Goal: Task Accomplishment & Management: Complete application form

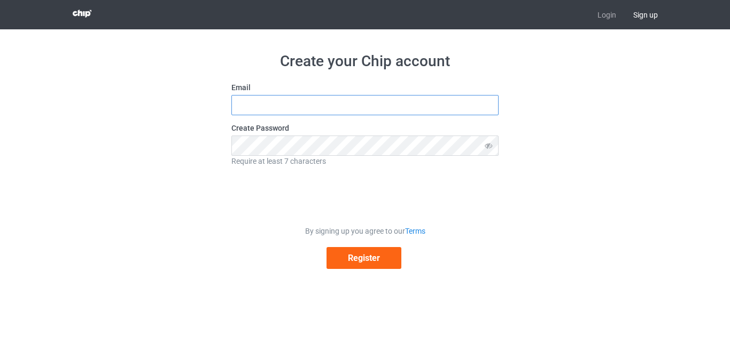
type input "[EMAIL_ADDRESS][DOMAIN_NAME]"
click at [334, 109] on input "[EMAIL_ADDRESS][DOMAIN_NAME]" at bounding box center [364, 105] width 267 height 20
drag, startPoint x: 367, startPoint y: 107, endPoint x: 220, endPoint y: 112, distance: 147.0
click at [220, 112] on div "Create your Chip account Email [EMAIL_ADDRESS][DOMAIN_NAME] Create Password Req…" at bounding box center [365, 160] width 602 height 262
type input "[EMAIL_ADDRESS][DOMAIN_NAME]"
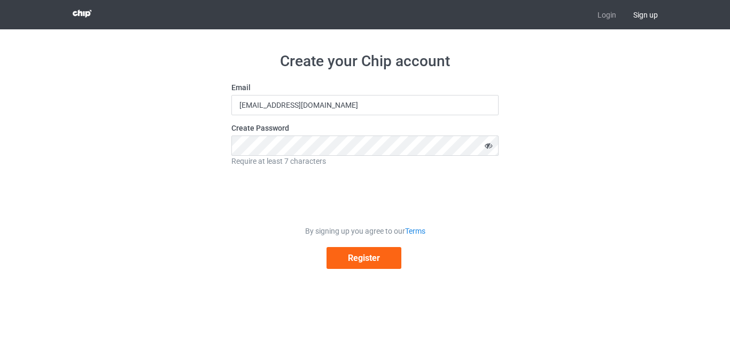
click at [488, 148] on icon at bounding box center [489, 146] width 20 height 20
click at [188, 144] on div "Create your Chip account Email [EMAIL_ADDRESS][DOMAIN_NAME] Create Password Req…" at bounding box center [365, 160] width 602 height 262
click at [248, 238] on div "By signing up you agree to our Terms Register" at bounding box center [364, 247] width 267 height 43
click at [370, 262] on button "Register" at bounding box center [363, 258] width 75 height 22
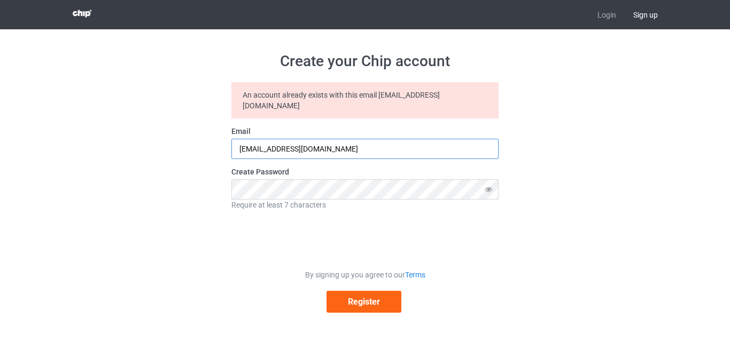
click at [346, 139] on input "[EMAIL_ADDRESS][DOMAIN_NAME]" at bounding box center [364, 149] width 267 height 20
drag, startPoint x: 346, startPoint y: 137, endPoint x: 209, endPoint y: 129, distance: 137.5
click at [209, 129] on div "Create your Chip account An account already exists with this email [EMAIL_ADDRE…" at bounding box center [365, 182] width 602 height 306
